Goal: Information Seeking & Learning: Find specific page/section

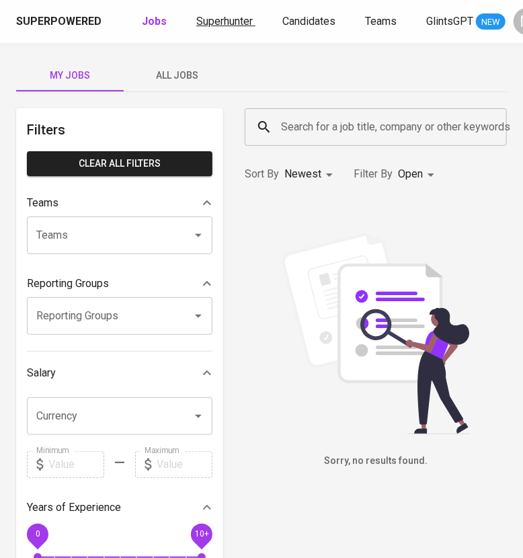
click at [235, 15] on span "Superhunter" at bounding box center [224, 21] width 57 height 13
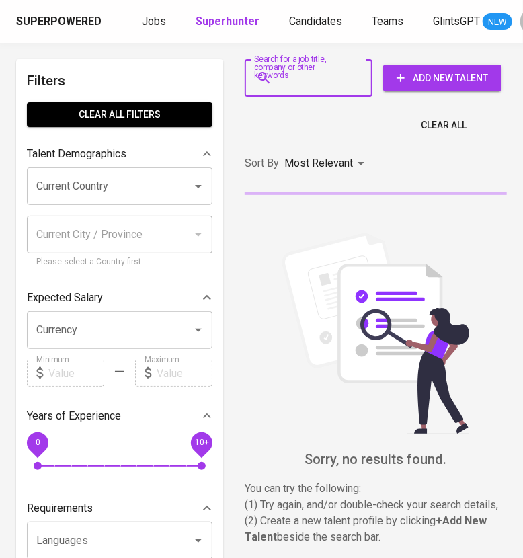
click at [292, 79] on input "Search for a job title, company or other keywords" at bounding box center [312, 78] width 69 height 26
paste input "[EMAIL_ADDRESS][DOMAIN_NAME]"
type input "[EMAIL_ADDRESS][DOMAIN_NAME]"
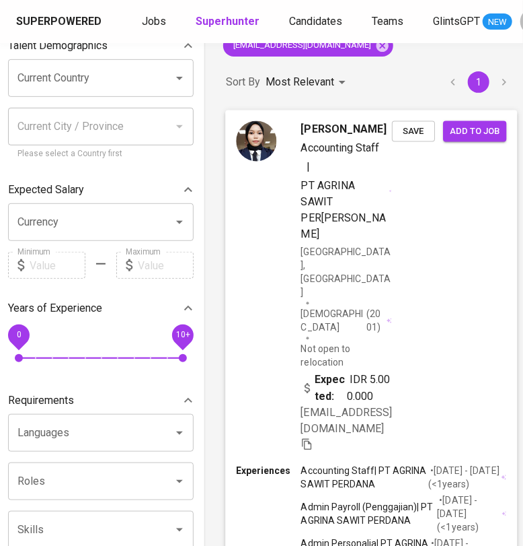
scroll to position [102, 19]
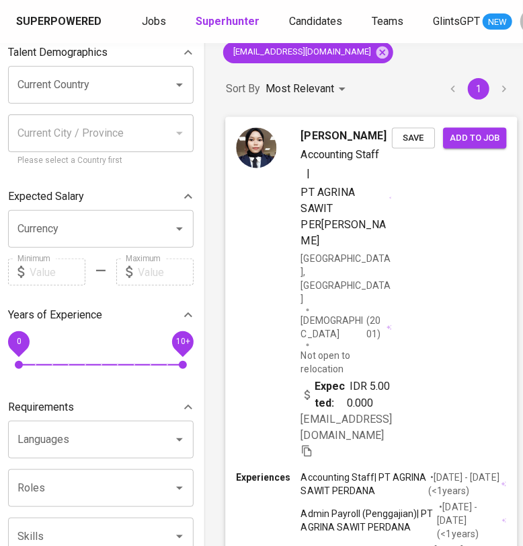
click at [445, 231] on div "[PERSON_NAME] Staff | PT AGRINA SAWIT PERDANA [GEOGRAPHIC_DATA], [GEOGRAPHIC_DA…" at bounding box center [371, 293] width 292 height 354
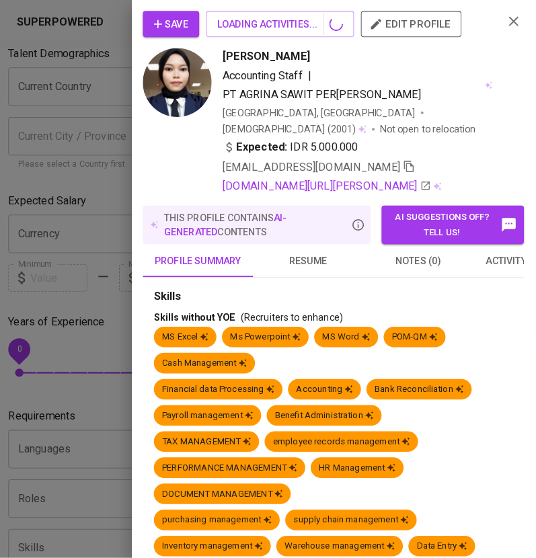
scroll to position [102, 6]
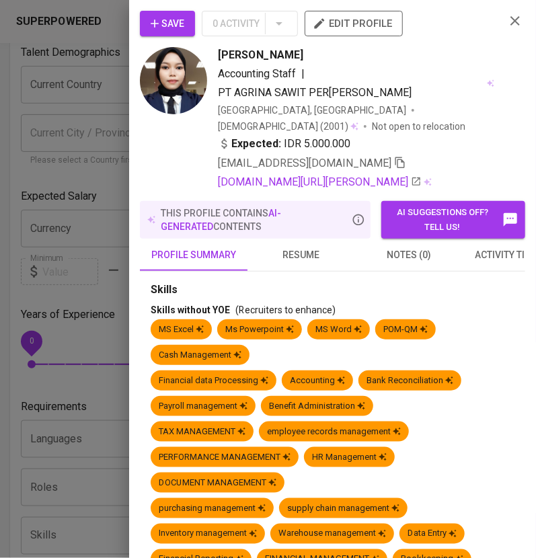
click at [301, 247] on span "resume" at bounding box center [302, 255] width 92 height 17
